Goal: Subscribe to service/newsletter

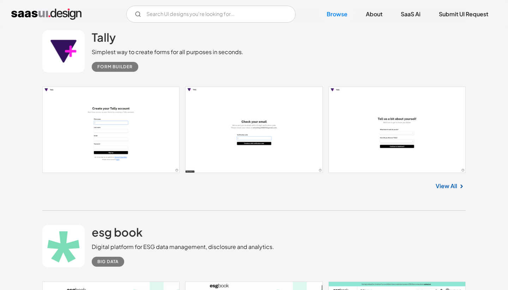
scroll to position [961, 0]
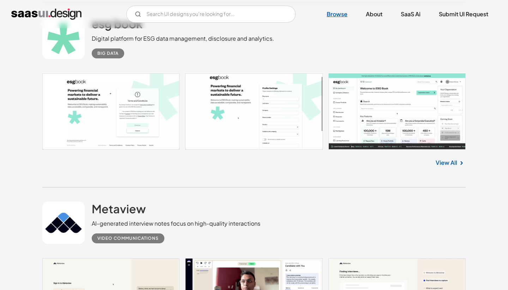
click at [337, 10] on link "Browse" at bounding box center [337, 14] width 38 height 16
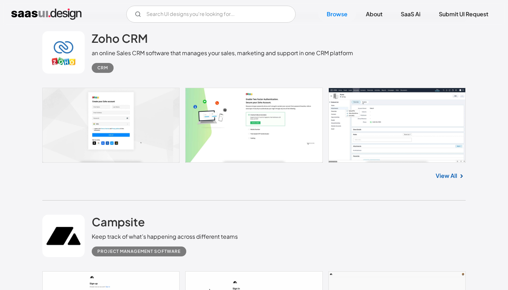
scroll to position [2067, 0]
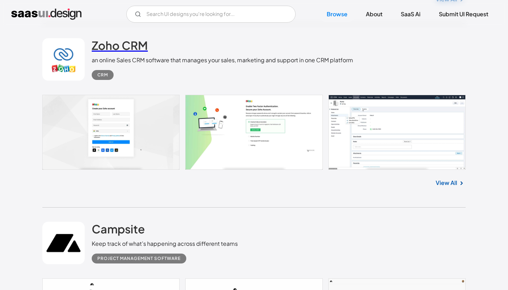
click at [108, 41] on h2 "Zoho CRM" at bounding box center [120, 45] width 56 height 14
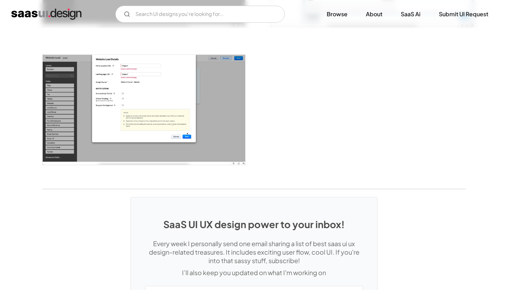
scroll to position [1060, 0]
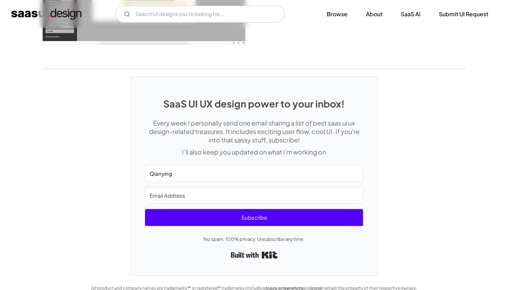
type input "Qianying"
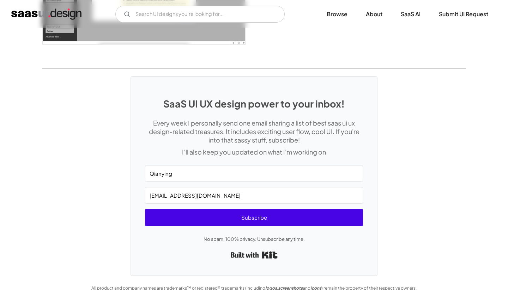
type input "qianyingl@virtusense.com"
click at [186, 219] on span "Subscribe" at bounding box center [254, 217] width 218 height 17
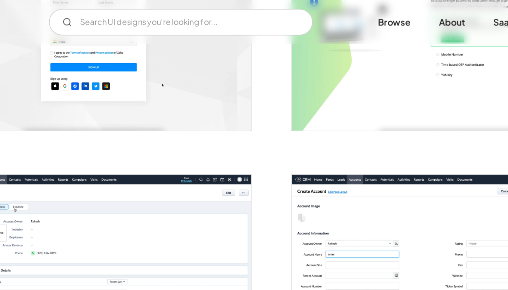
scroll to position [166, 0]
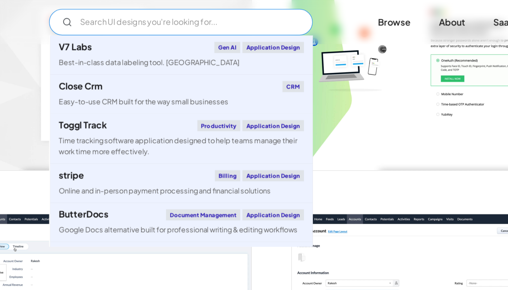
click at [161, 14] on input "Email Form" at bounding box center [199, 14] width 169 height 17
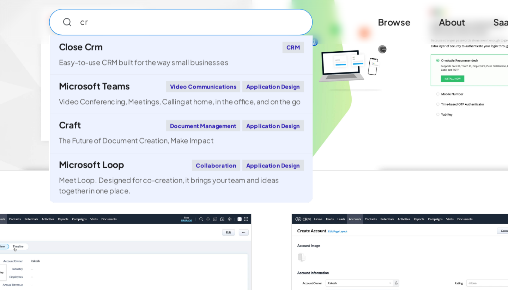
type input "crm"
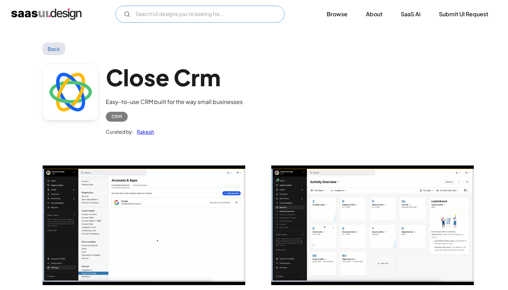
click at [243, 16] on input "Email Form" at bounding box center [199, 14] width 169 height 17
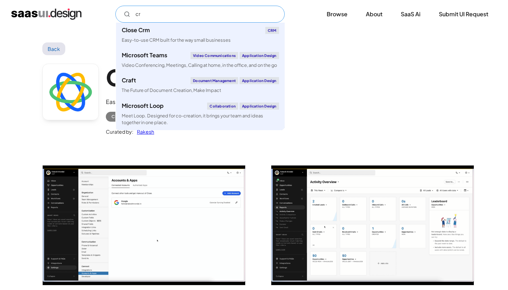
type input "crm"
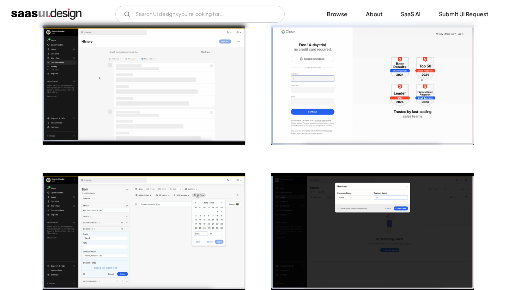
scroll to position [836, 0]
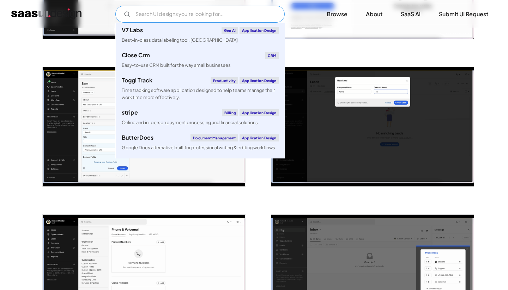
click at [228, 11] on input "Email Form" at bounding box center [199, 14] width 169 height 17
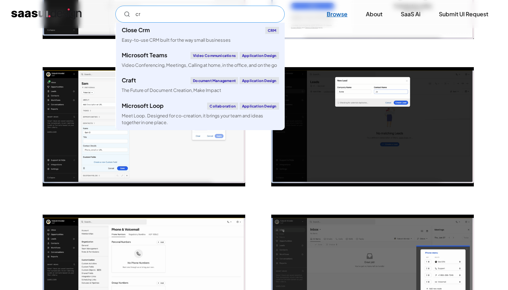
type input "cr"
click at [338, 12] on link "Browse" at bounding box center [337, 14] width 38 height 16
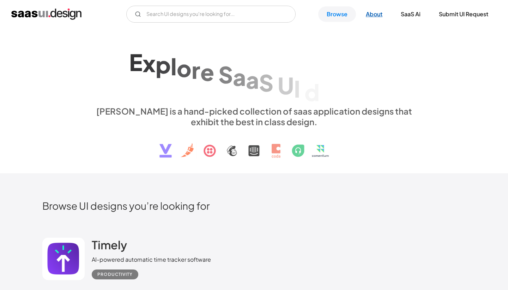
click at [373, 15] on link "About" at bounding box center [375, 14] width 34 height 16
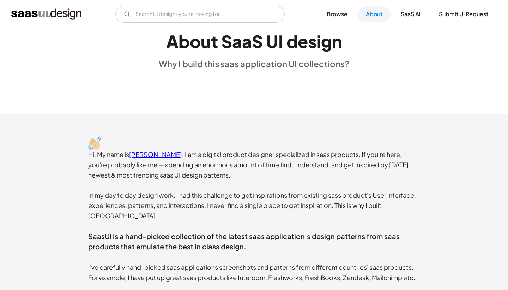
scroll to position [50, 0]
click at [168, 155] on link "Rakesh Mondal" at bounding box center [155, 154] width 53 height 8
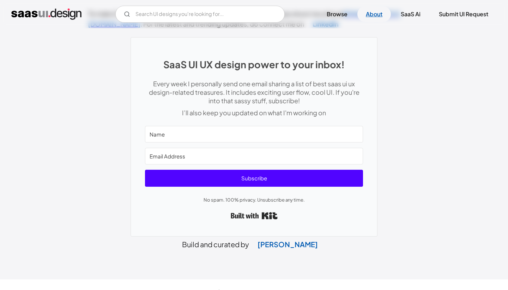
scroll to position [333, 0]
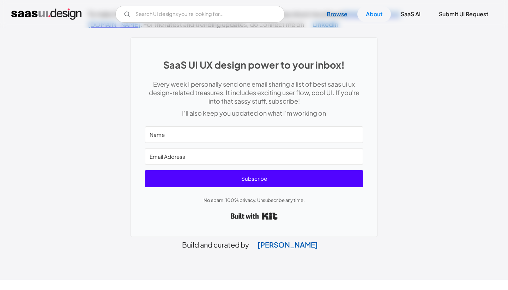
click at [338, 14] on link "Browse" at bounding box center [337, 14] width 38 height 16
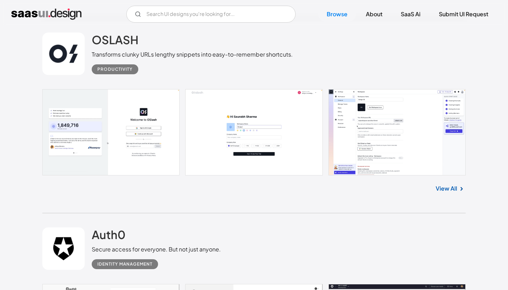
scroll to position [4909, 0]
click at [354, 145] on link at bounding box center [254, 132] width 424 height 86
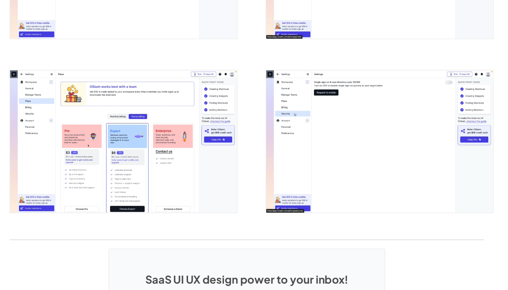
scroll to position [1485, 0]
